Goal: Check status: Check status

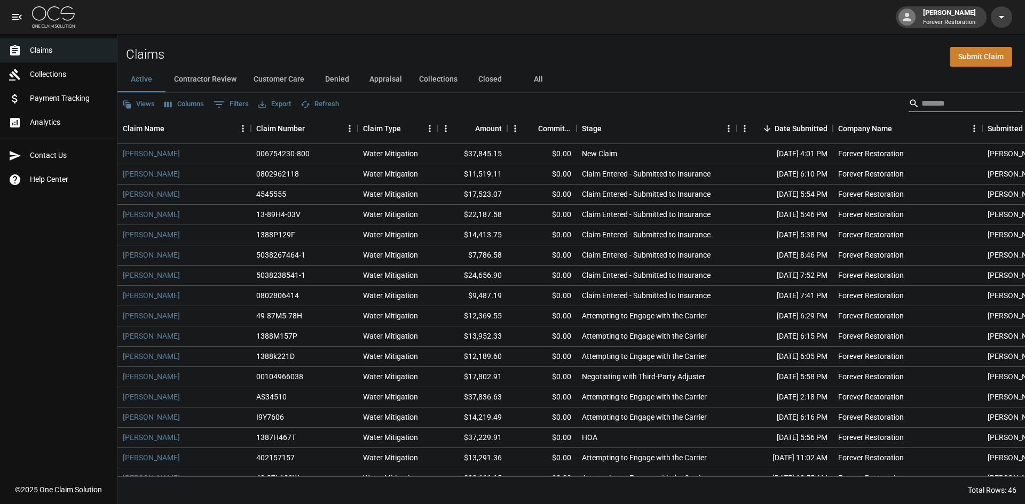
click at [931, 107] on input "Search" at bounding box center [963, 103] width 85 height 17
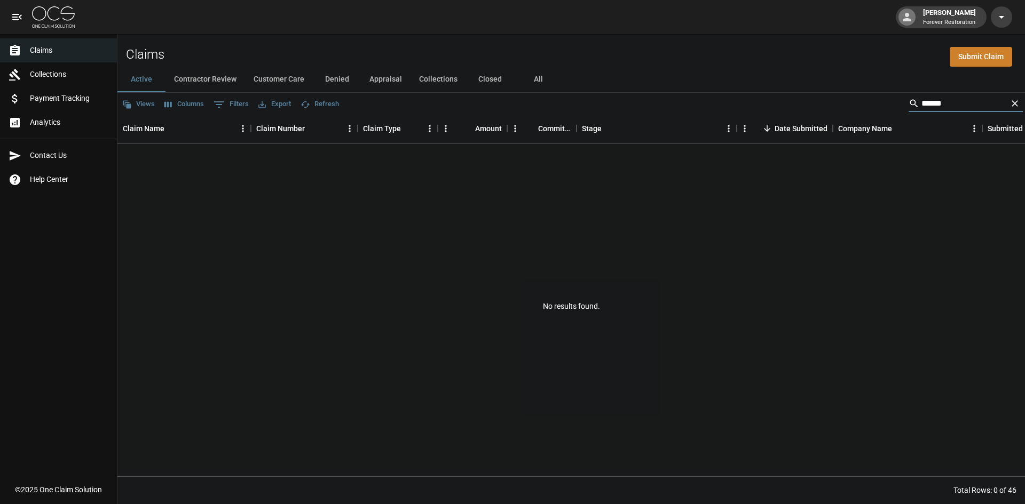
type input "******"
click at [1012, 104] on icon "Clear" at bounding box center [1014, 103] width 11 height 11
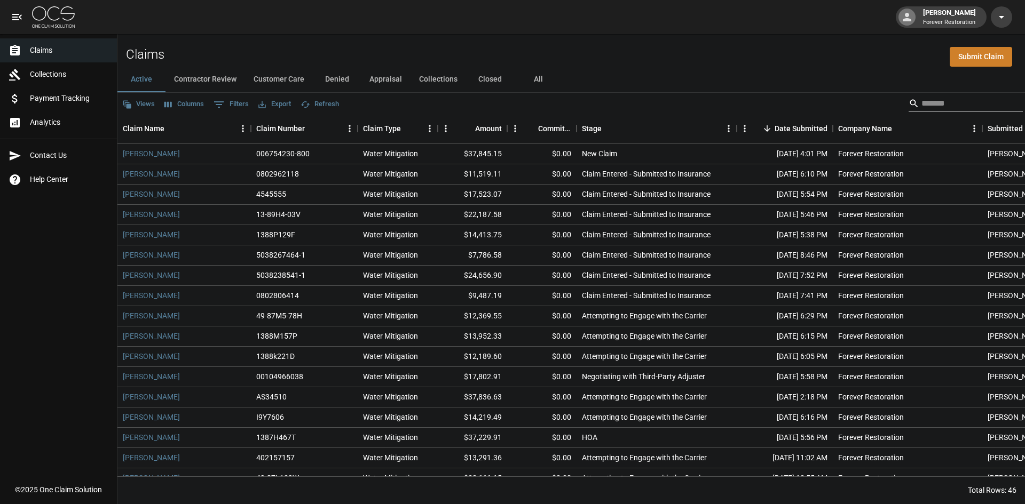
click at [967, 104] on input "Search" at bounding box center [963, 103] width 85 height 17
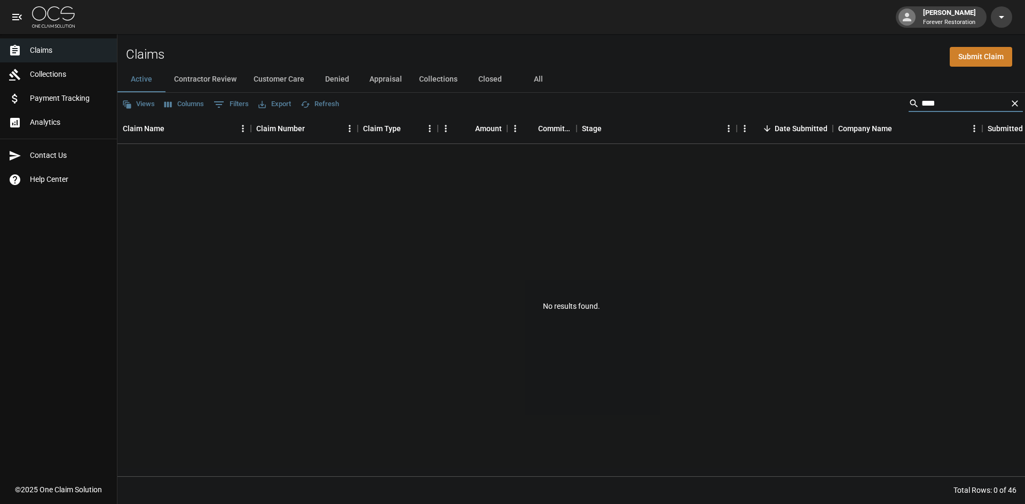
type input "****"
click at [277, 82] on button "Customer Care" at bounding box center [279, 80] width 68 height 26
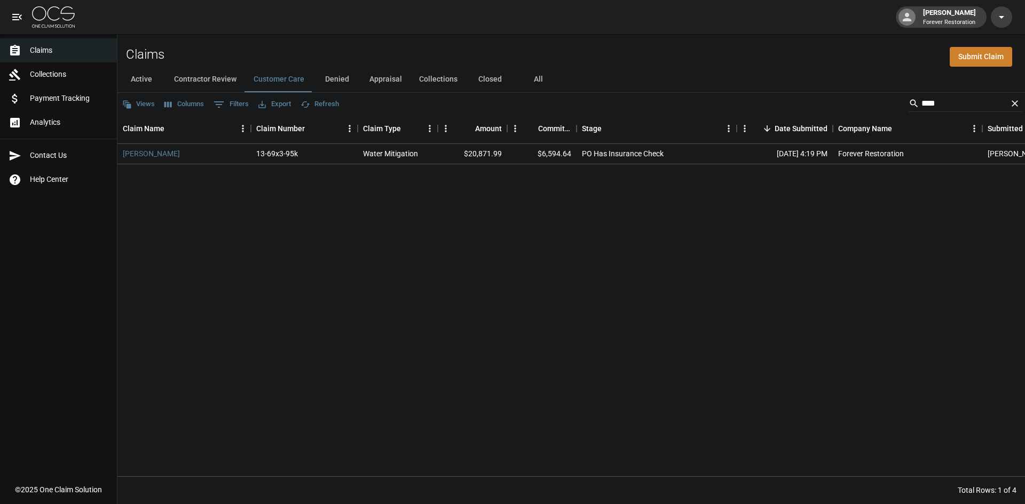
click at [432, 82] on button "Collections" at bounding box center [437, 80] width 55 height 26
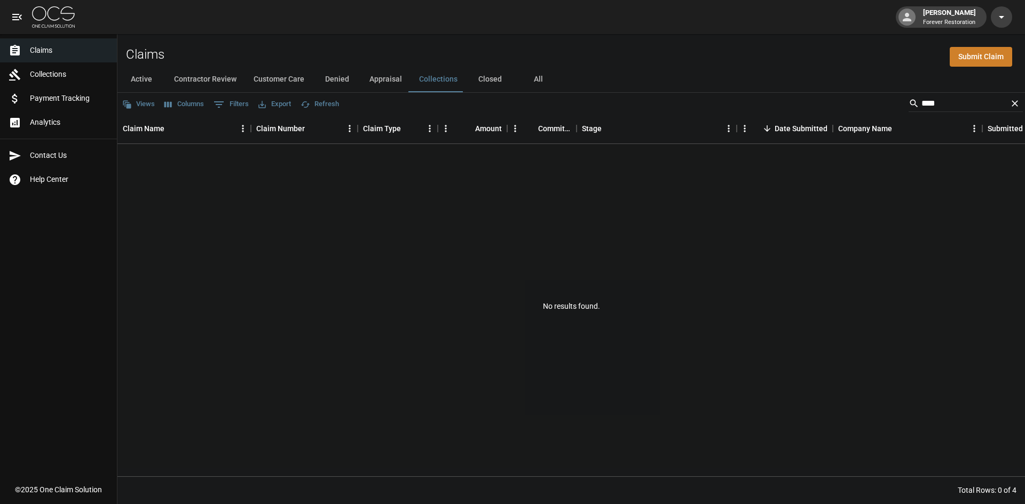
click at [380, 76] on button "Appraisal" at bounding box center [386, 80] width 50 height 26
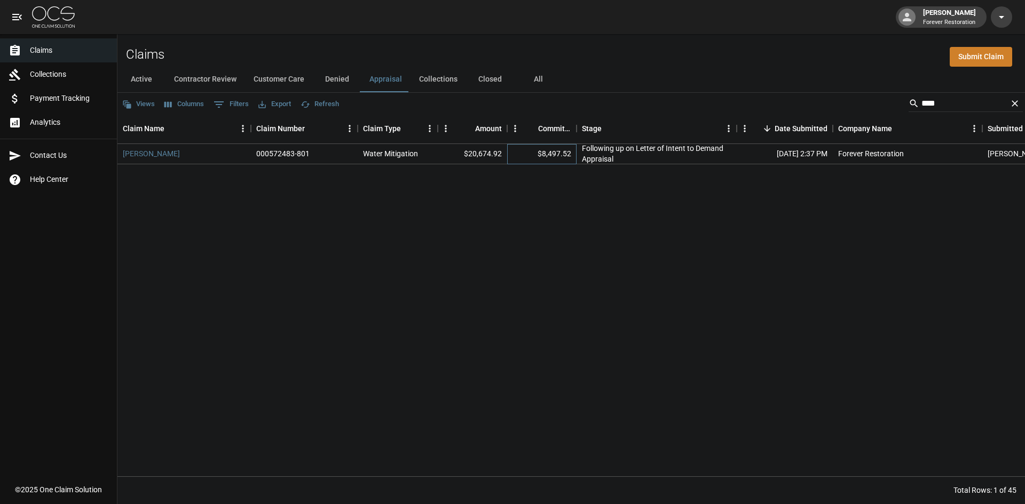
click at [531, 157] on div "$8,497.52" at bounding box center [541, 154] width 69 height 20
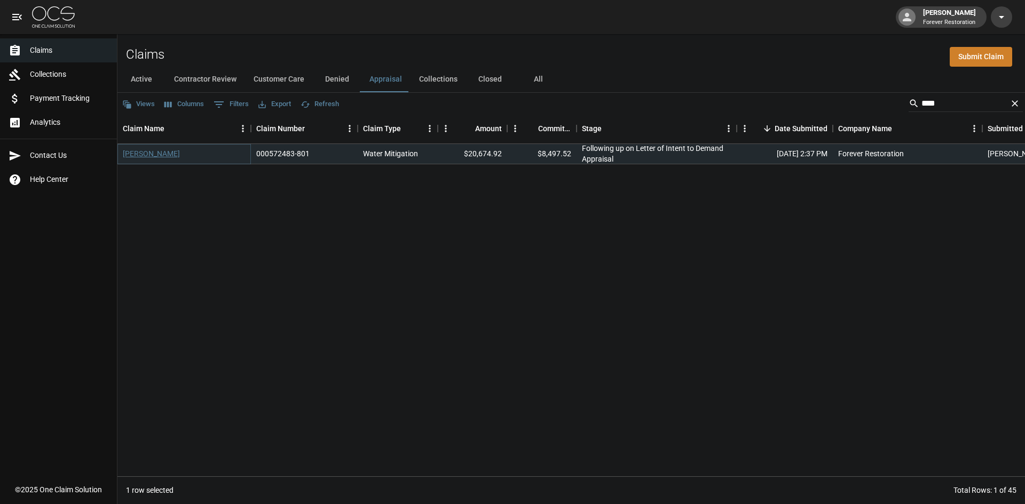
click at [157, 154] on link "[PERSON_NAME]" at bounding box center [151, 153] width 57 height 11
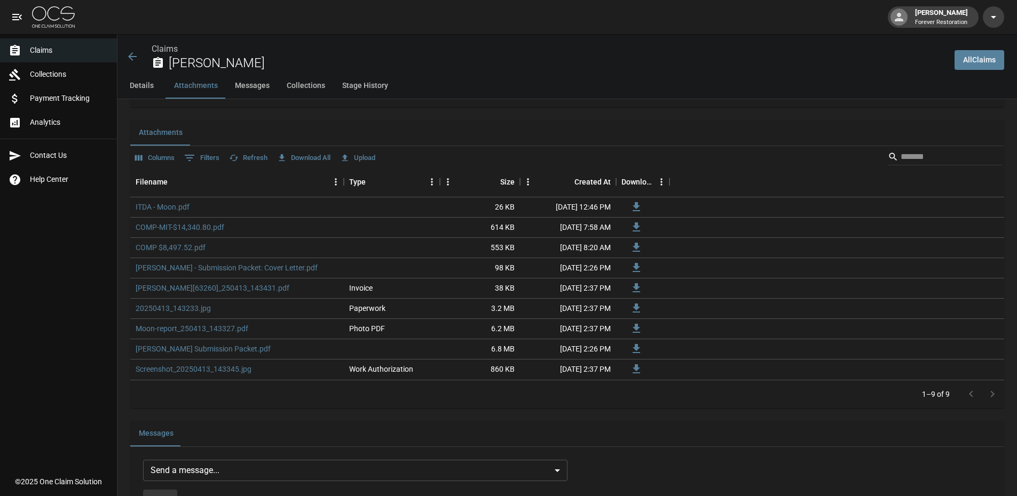
scroll to position [587, 0]
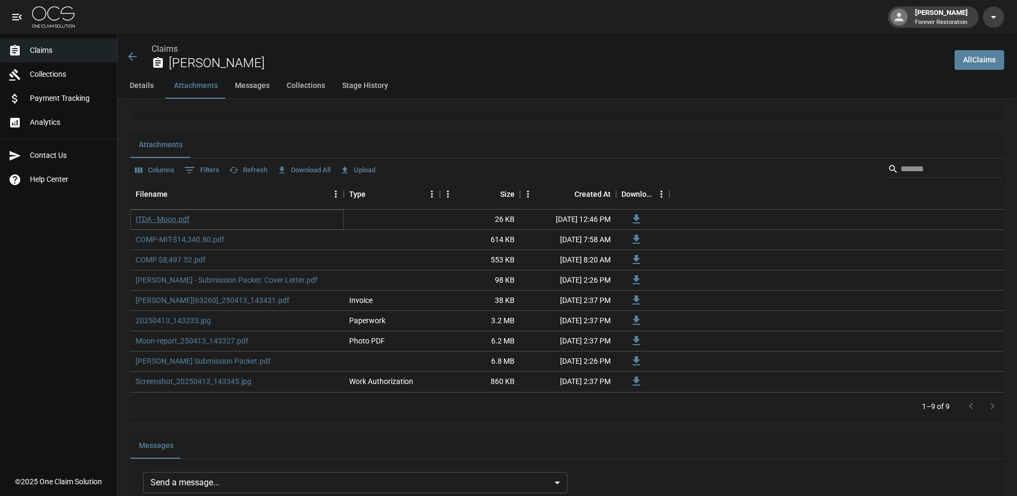
click at [157, 218] on link "ITDA - Moon.pdf" at bounding box center [163, 219] width 54 height 11
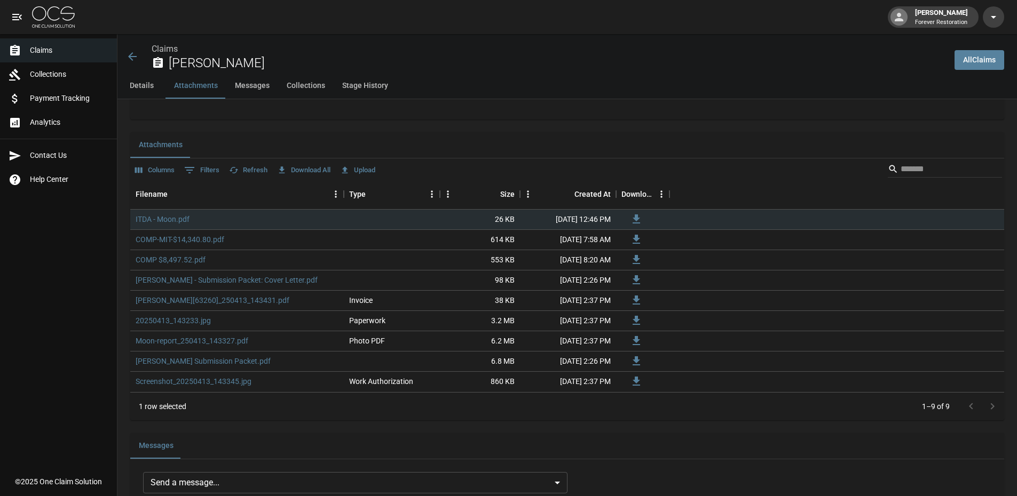
click at [132, 83] on button "Details" at bounding box center [141, 86] width 48 height 26
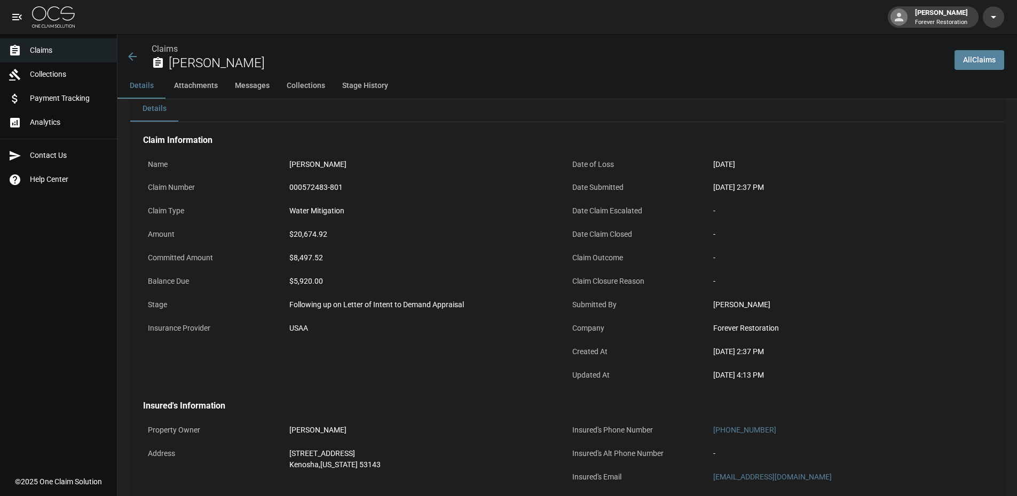
scroll to position [0, 0]
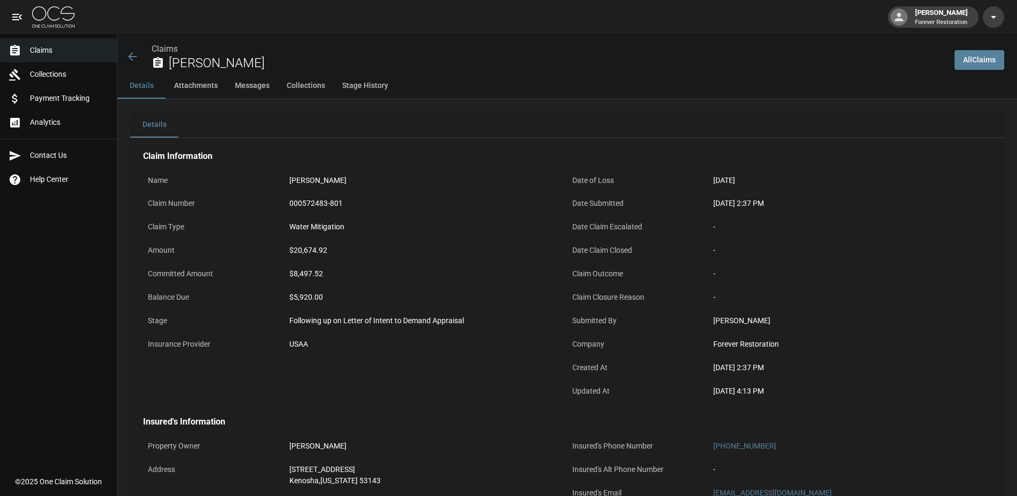
click at [434, 276] on div "$8,497.52" at bounding box center [425, 273] width 273 height 11
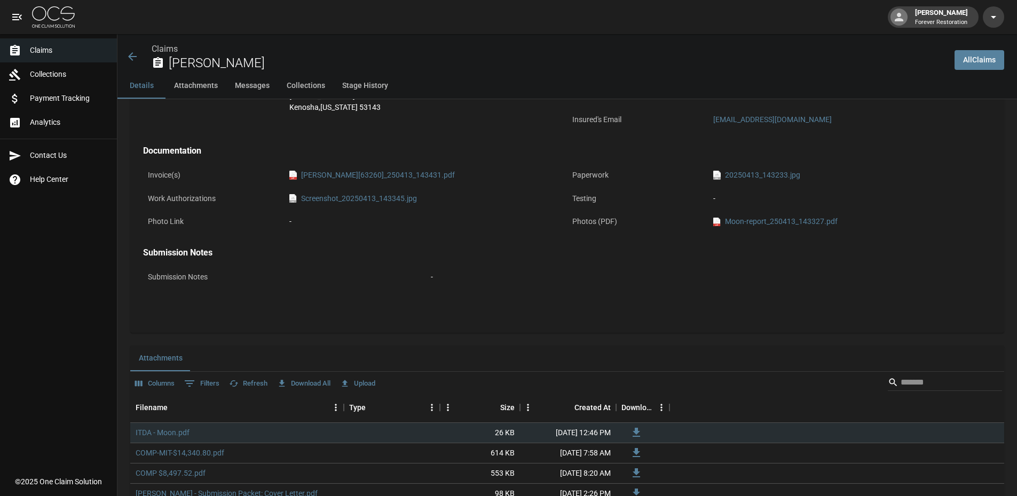
scroll to position [640, 0]
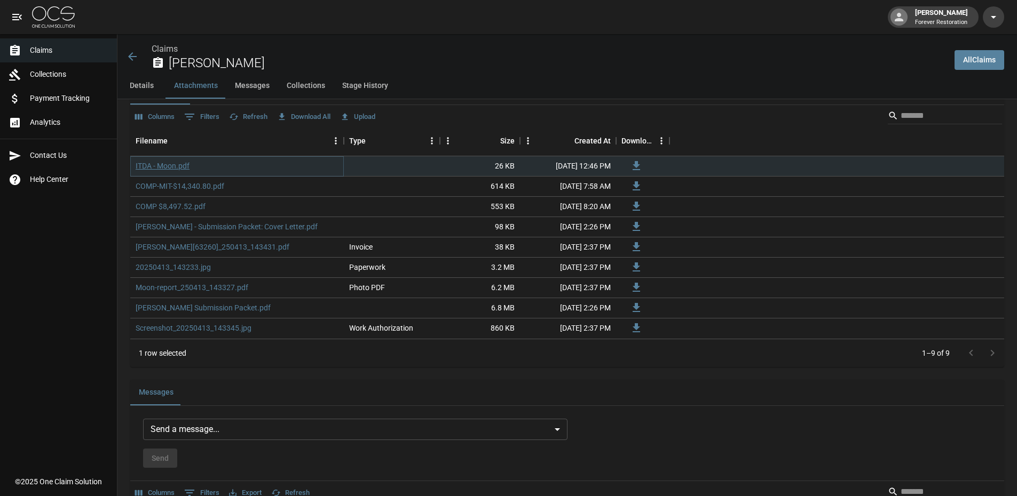
click at [167, 169] on link "ITDA - Moon.pdf" at bounding box center [163, 166] width 54 height 11
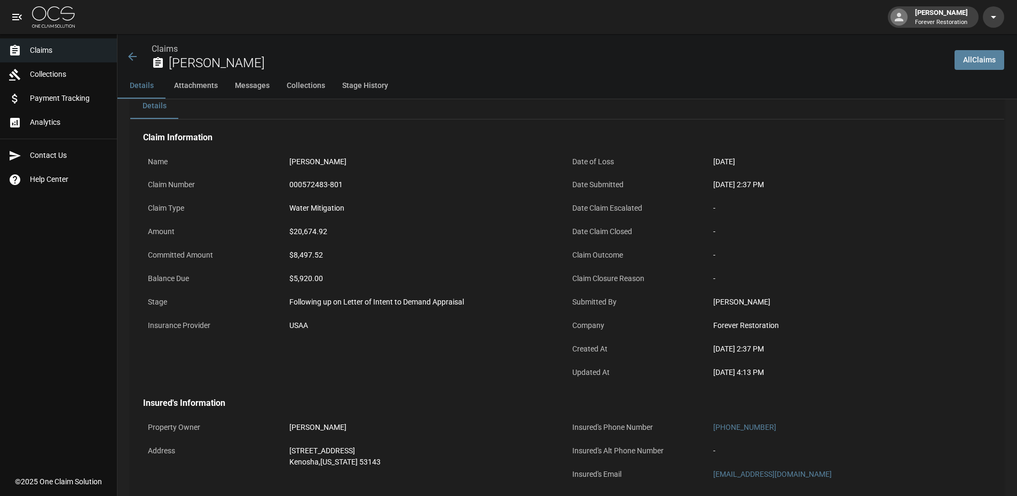
scroll to position [0, 0]
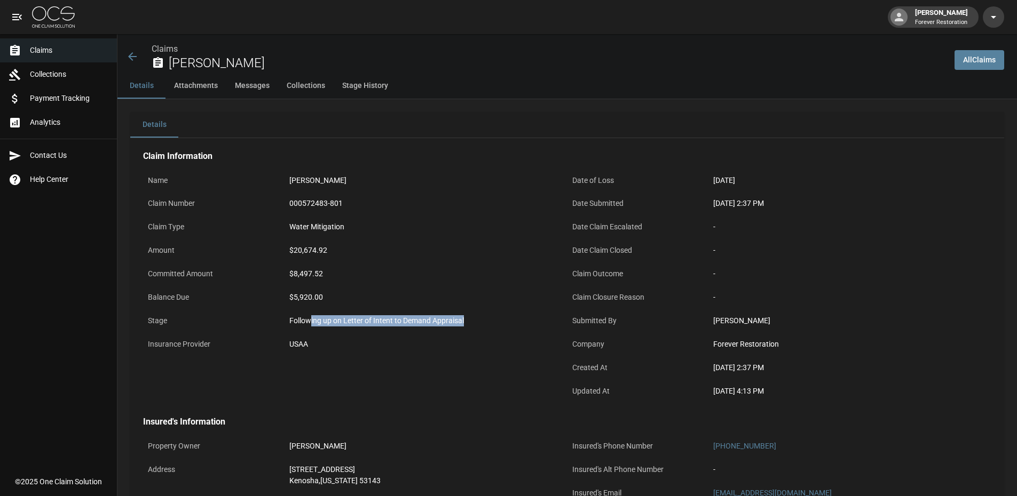
drag, startPoint x: 480, startPoint y: 324, endPoint x: 312, endPoint y: 323, distance: 168.1
click at [312, 323] on div "Following up on Letter of Intent to Demand Appraisal" at bounding box center [425, 320] width 273 height 11
click at [303, 262] on div "$20,674.92" at bounding box center [425, 251] width 283 height 23
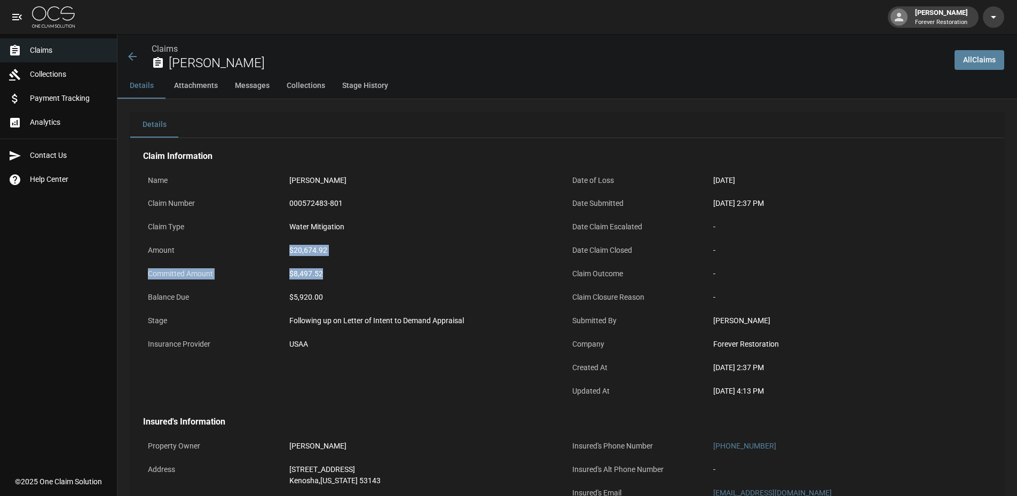
drag, startPoint x: 326, startPoint y: 272, endPoint x: 292, endPoint y: 252, distance: 39.2
click at [292, 252] on div "Name [PERSON_NAME] Claim Number 000572483-801 Claim Type Water Mitigation Amoun…" at bounding box center [355, 287] width 424 height 234
click at [331, 267] on div "$8,497.52" at bounding box center [425, 274] width 283 height 21
drag, startPoint x: 282, startPoint y: 271, endPoint x: 327, endPoint y: 270, distance: 44.3
click at [327, 270] on div "Committed Amount $8,497.52" at bounding box center [355, 275] width 424 height 23
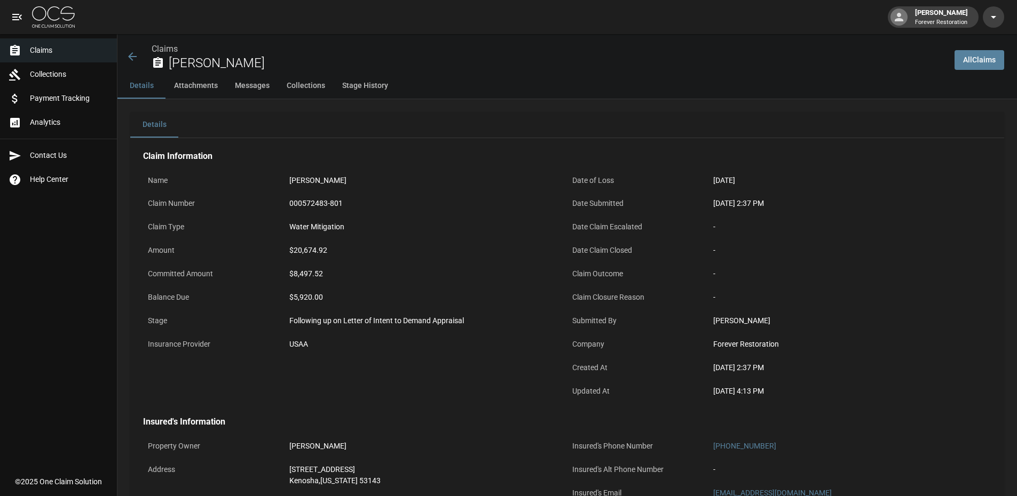
click at [376, 289] on div "$5,920.00" at bounding box center [425, 297] width 283 height 21
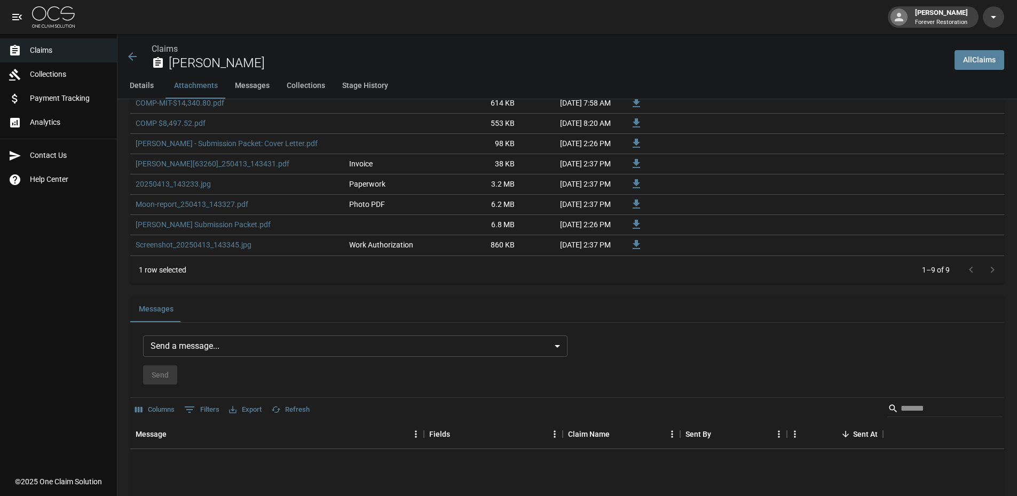
scroll to position [800, 0]
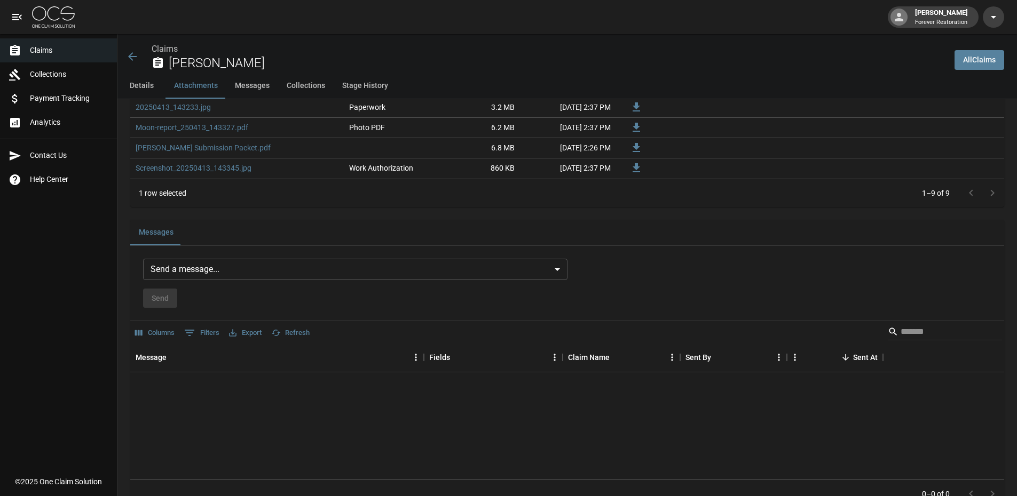
click at [292, 272] on body "[PERSON_NAME] Forever Restoration Claims Collections Payment Tracking Analytics…" at bounding box center [508, 142] width 1017 height 1884
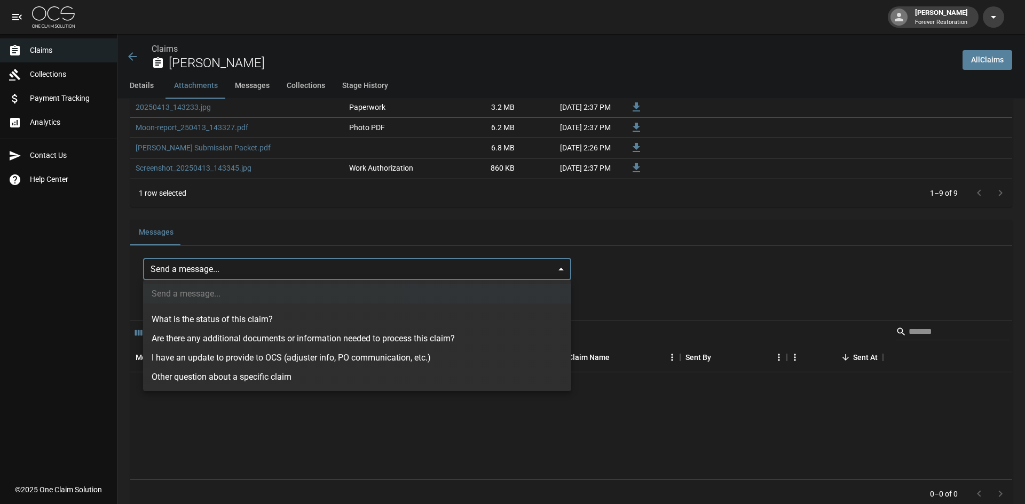
click at [268, 322] on li "What is the status of this claim?" at bounding box center [357, 319] width 428 height 19
type input "**********"
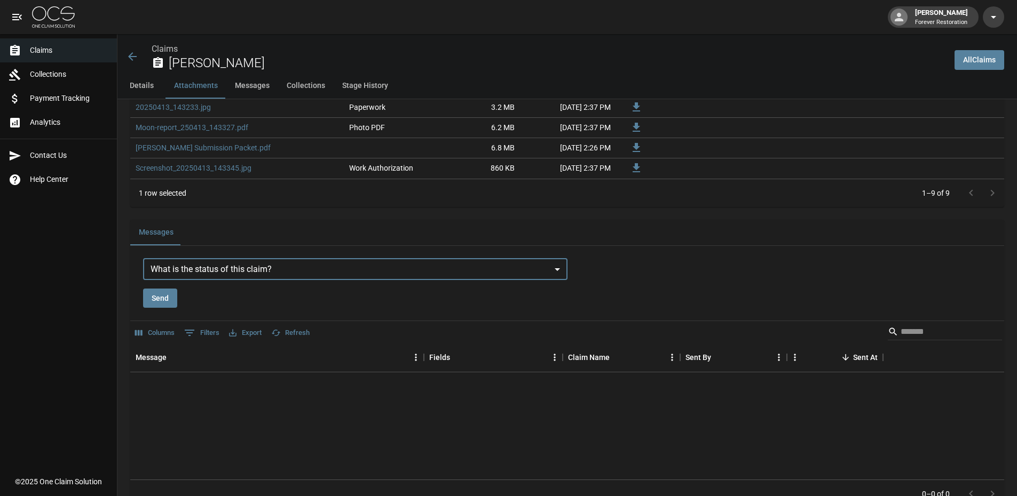
click at [155, 310] on div "**********" at bounding box center [567, 384] width 874 height 250
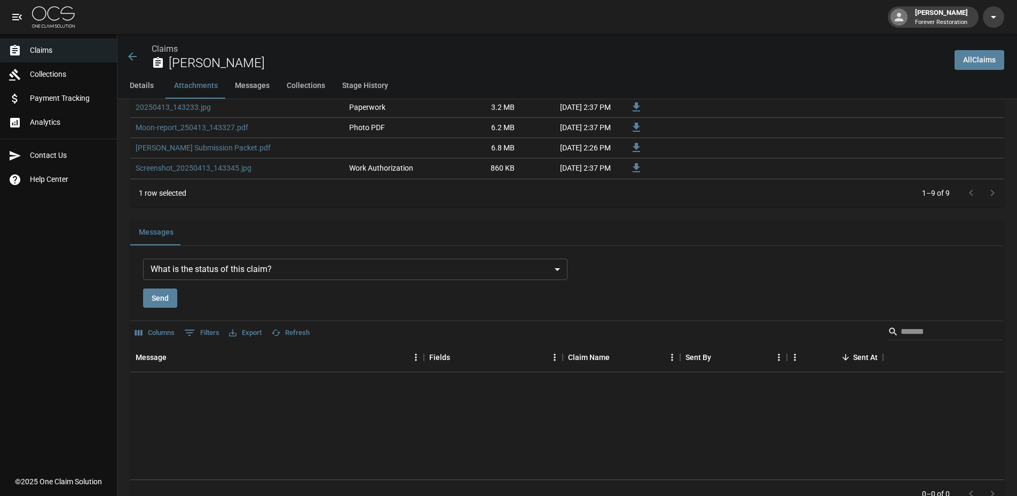
click at [158, 305] on button "Send" at bounding box center [160, 299] width 34 height 20
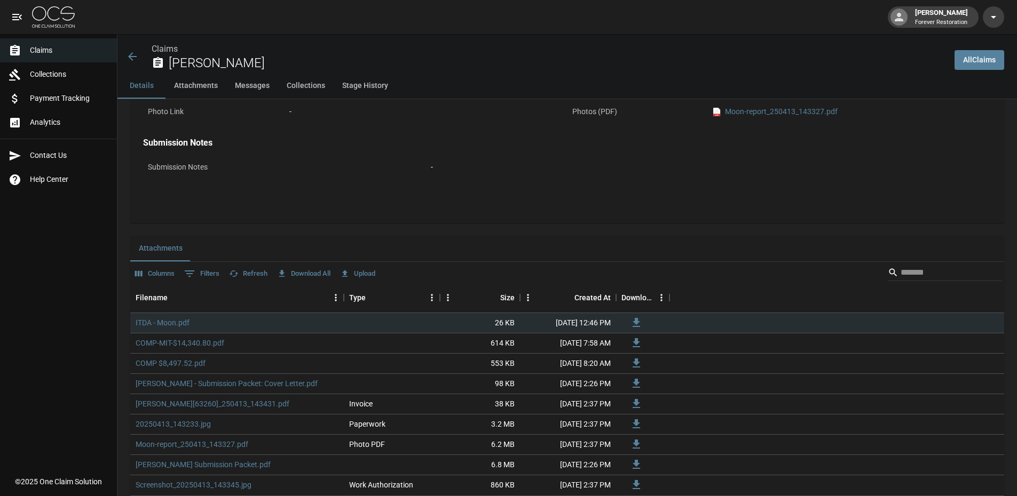
scroll to position [267, 0]
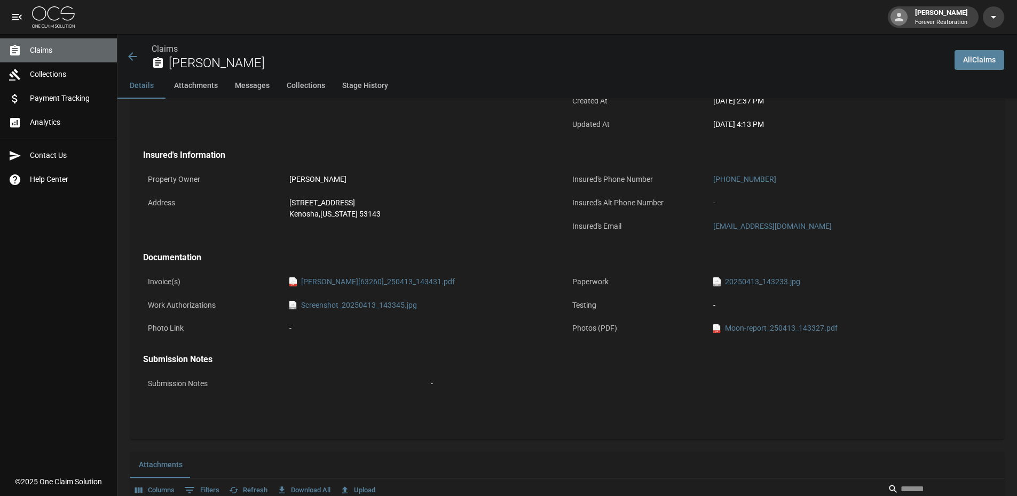
click at [47, 53] on span "Claims" at bounding box center [69, 50] width 78 height 11
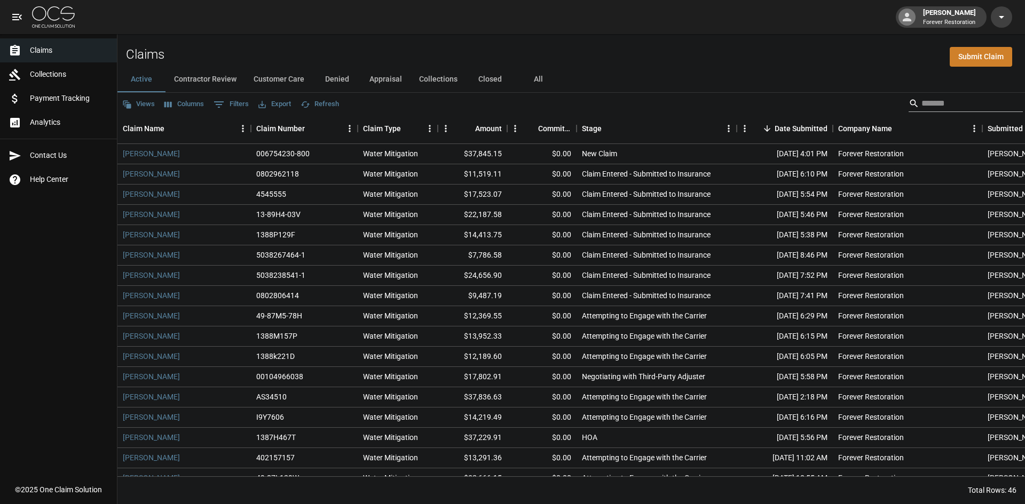
click at [946, 103] on input "Search" at bounding box center [963, 103] width 85 height 17
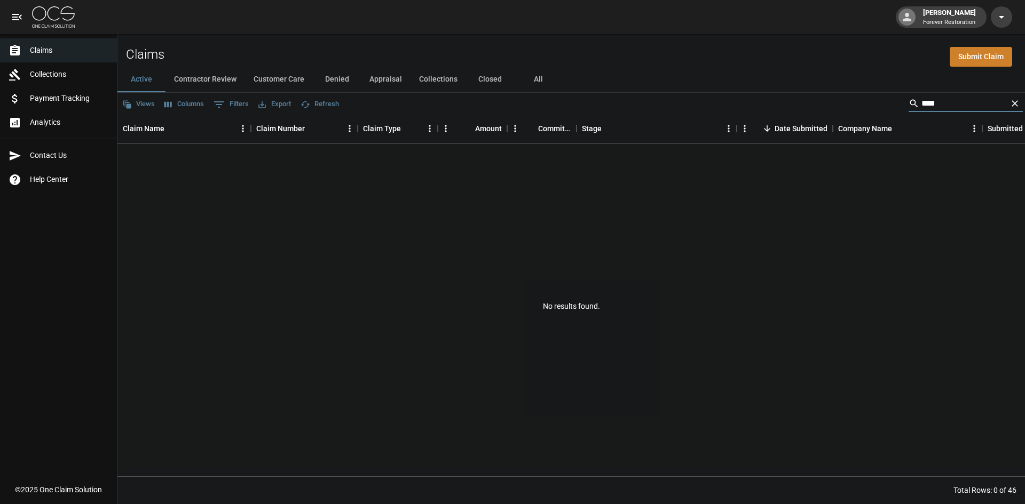
type input "****"
click at [226, 76] on button "Contractor Review" at bounding box center [205, 80] width 80 height 26
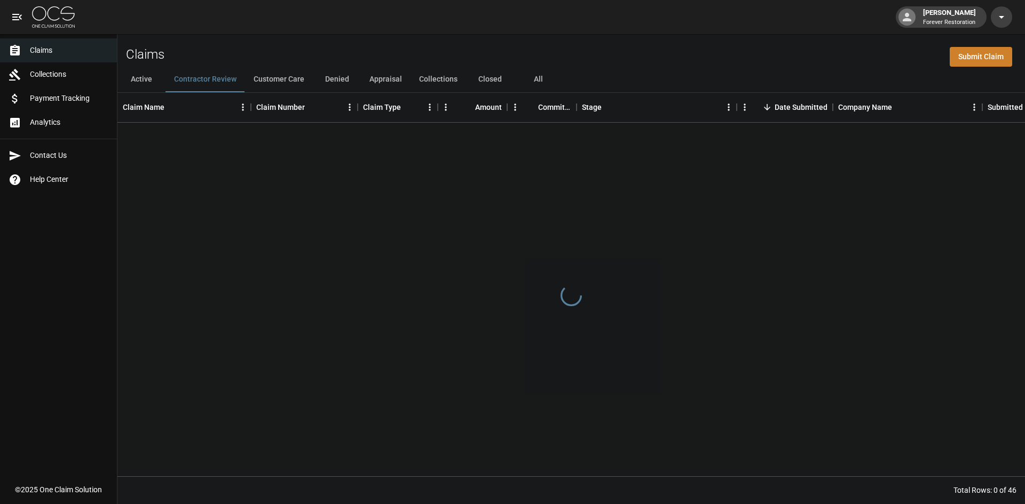
click at [271, 82] on button "Customer Care" at bounding box center [279, 80] width 68 height 26
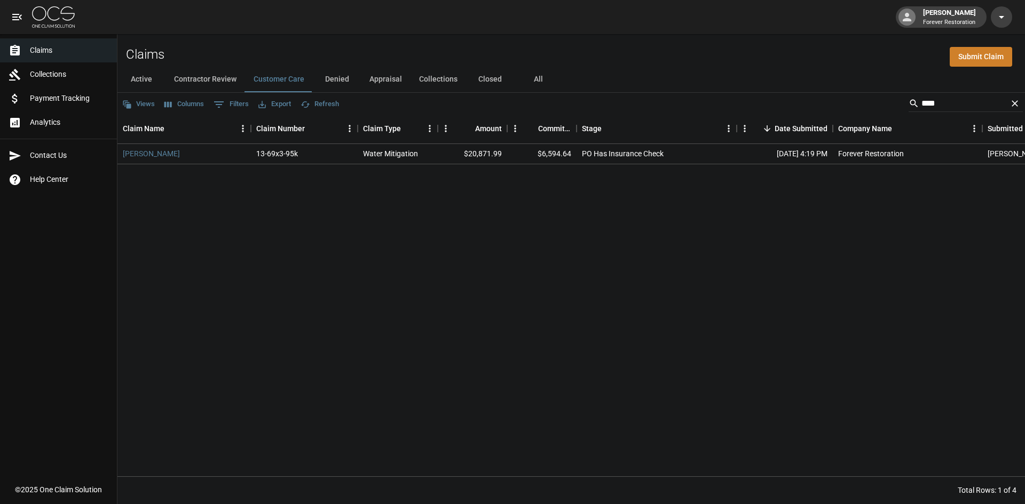
click at [343, 82] on button "Denied" at bounding box center [337, 80] width 48 height 26
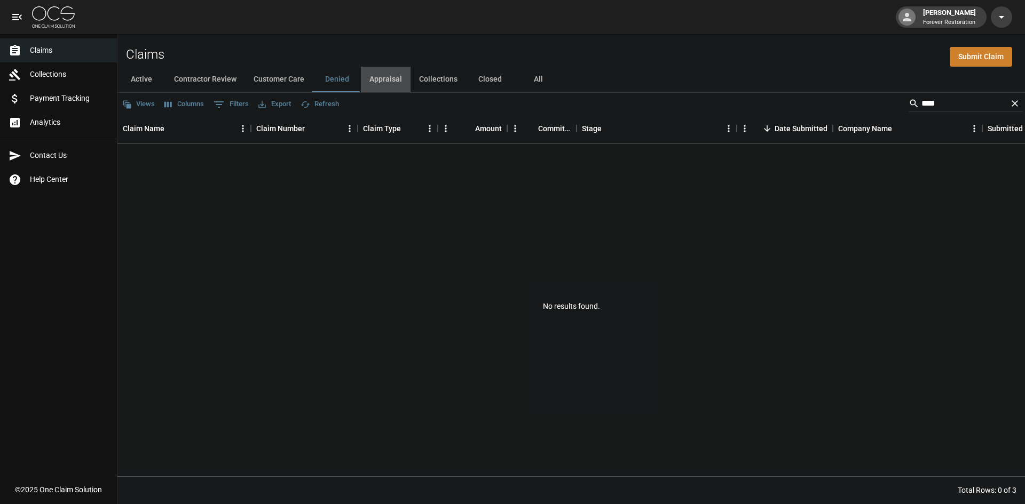
click at [393, 76] on button "Appraisal" at bounding box center [386, 80] width 50 height 26
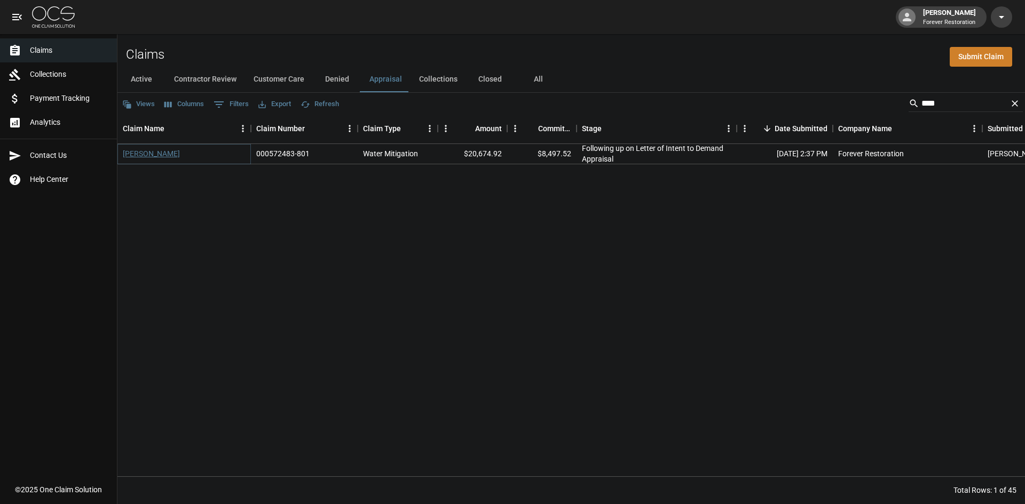
click at [151, 150] on link "[PERSON_NAME]" at bounding box center [151, 153] width 57 height 11
